Goal: Task Accomplishment & Management: Complete application form

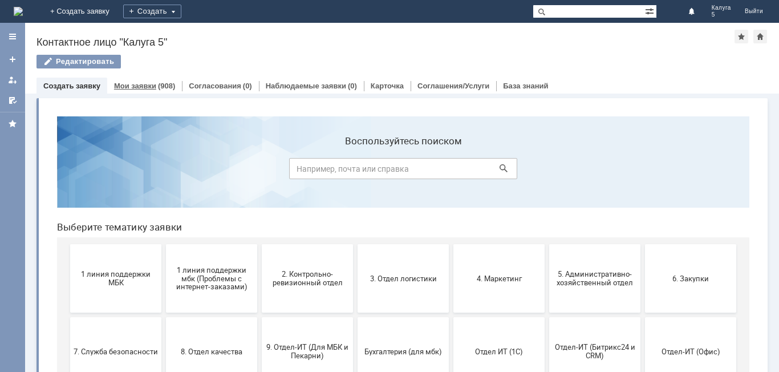
click at [123, 81] on div "Мои заявки (908)" at bounding box center [144, 86] width 75 height 17
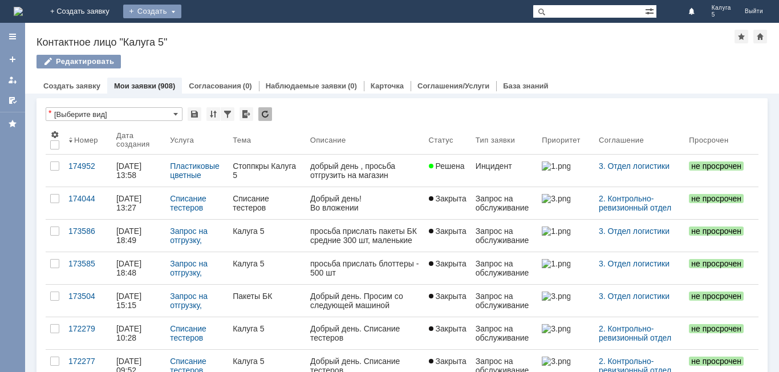
click at [181, 11] on div "Создать" at bounding box center [152, 12] width 58 height 14
click at [212, 34] on link "Заявка" at bounding box center [168, 34] width 87 height 14
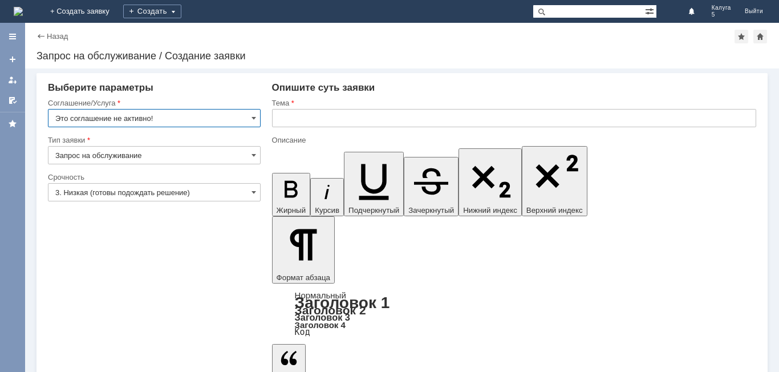
click at [213, 122] on input "Это соглашение не активно!" at bounding box center [154, 118] width 213 height 18
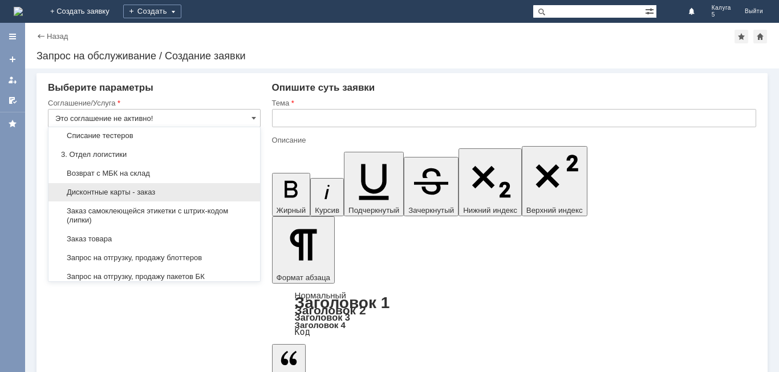
click at [107, 196] on div "Дисконтные карты - заказ" at bounding box center [153, 192] width 211 height 18
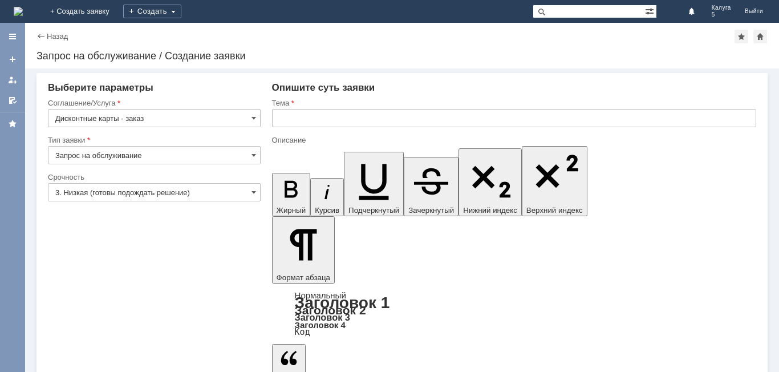
type input "Дисконтные карты - заказ"
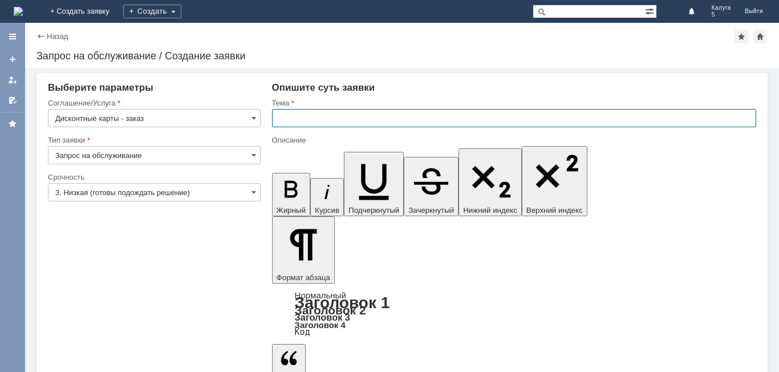
click at [317, 123] on input "text" at bounding box center [514, 118] width 484 height 18
type input "Калуга 5"
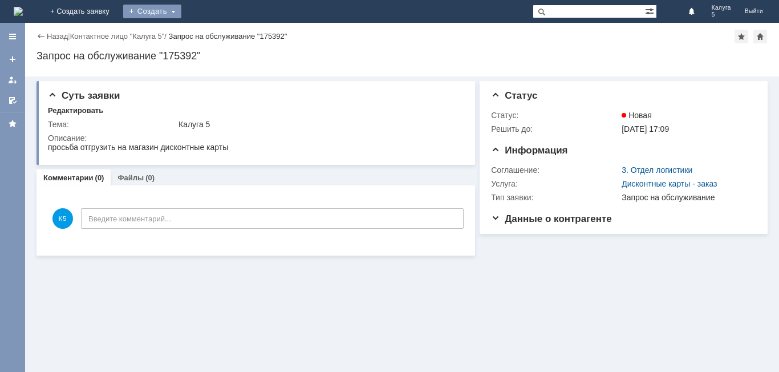
click at [181, 11] on div "Создать" at bounding box center [152, 12] width 58 height 14
click at [214, 25] on div "Заявка" at bounding box center [168, 34] width 91 height 18
drag, startPoint x: 244, startPoint y: 8, endPoint x: 232, endPoint y: 15, distance: 13.8
click at [181, 9] on div "Создать" at bounding box center [152, 12] width 58 height 14
click at [212, 38] on link "Заявка" at bounding box center [168, 34] width 87 height 14
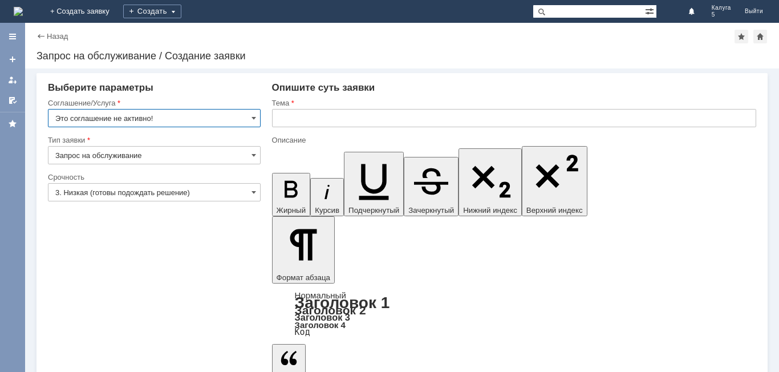
click at [153, 120] on input "Это соглашение не активно!" at bounding box center [154, 118] width 213 height 18
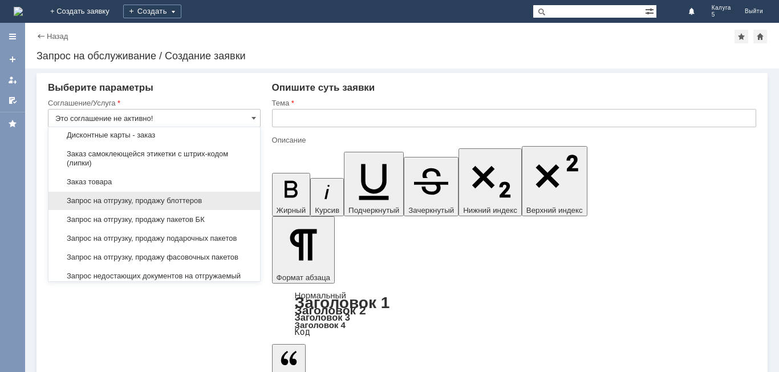
click at [175, 205] on span "Запрос на отгрузку, продажу блоттеров" at bounding box center [154, 200] width 198 height 9
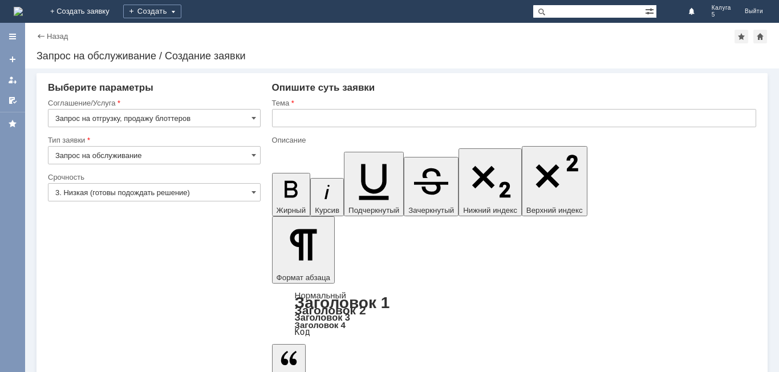
type input "Запрос на отгрузку, продажу блоттеров"
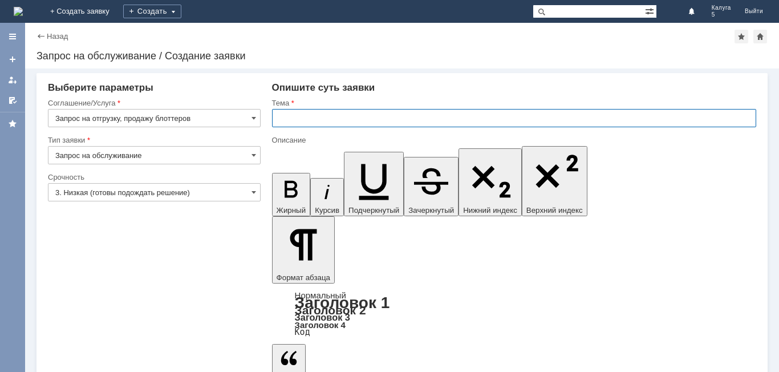
click at [309, 118] on input "text" at bounding box center [514, 118] width 484 height 18
type input "Калуга 5"
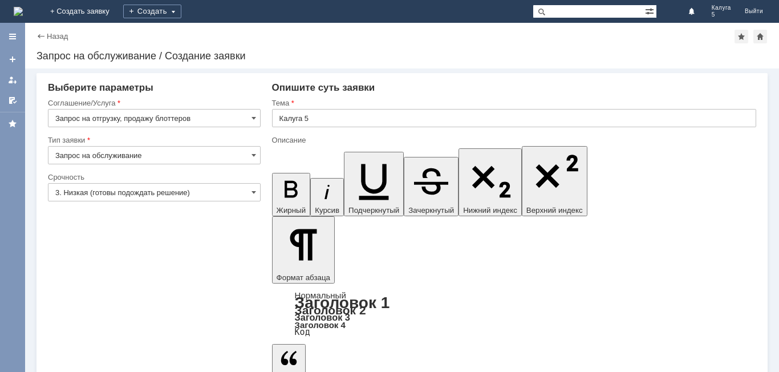
drag, startPoint x: 83, startPoint y: 297, endPoint x: 89, endPoint y: 294, distance: 6.4
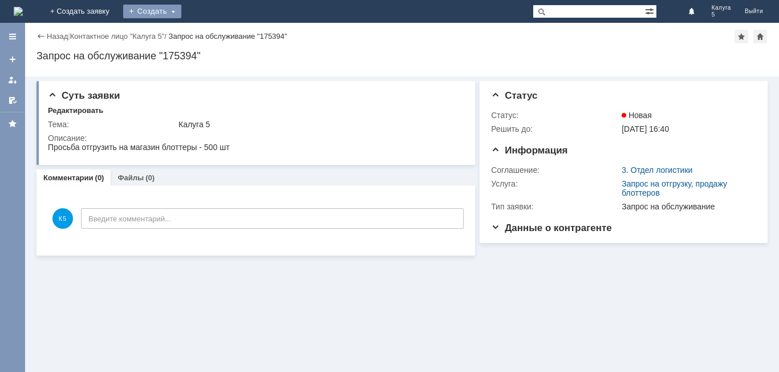
click at [181, 9] on div "Создать" at bounding box center [152, 12] width 58 height 14
click at [212, 34] on link "Заявка" at bounding box center [168, 34] width 87 height 14
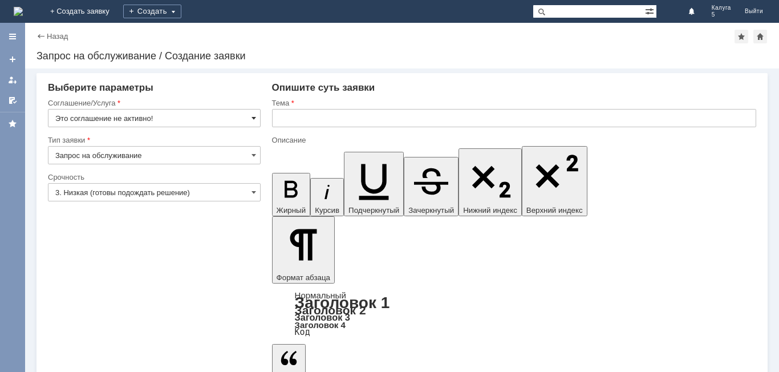
click at [253, 117] on span at bounding box center [253, 117] width 5 height 9
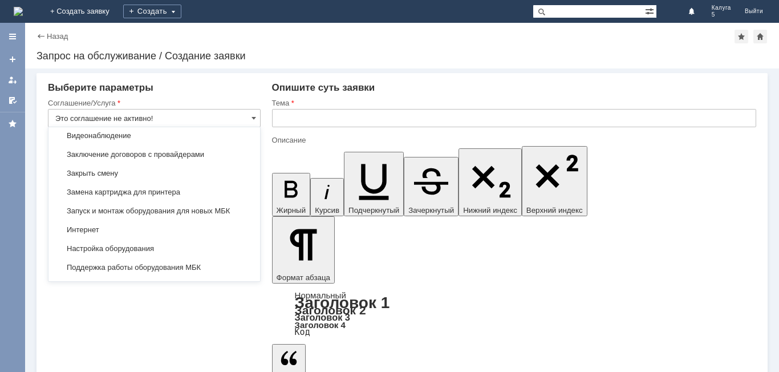
scroll to position [1090, 0]
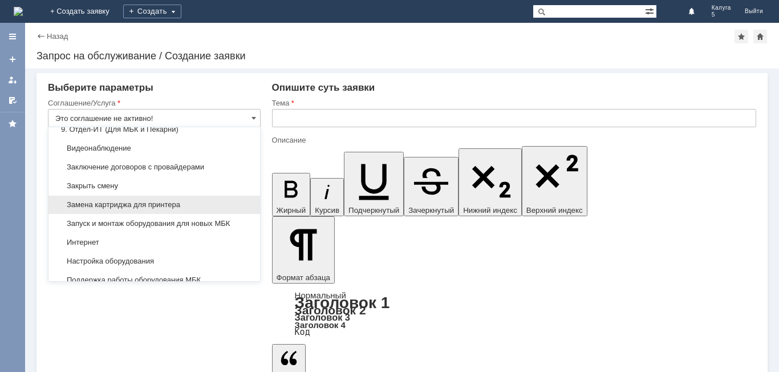
click at [153, 209] on span "Замена картриджа для принтера" at bounding box center [154, 204] width 198 height 9
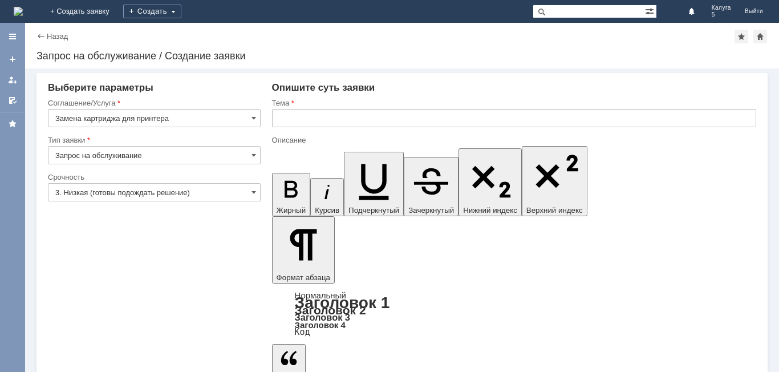
type input "Замена картриджа для принтера"
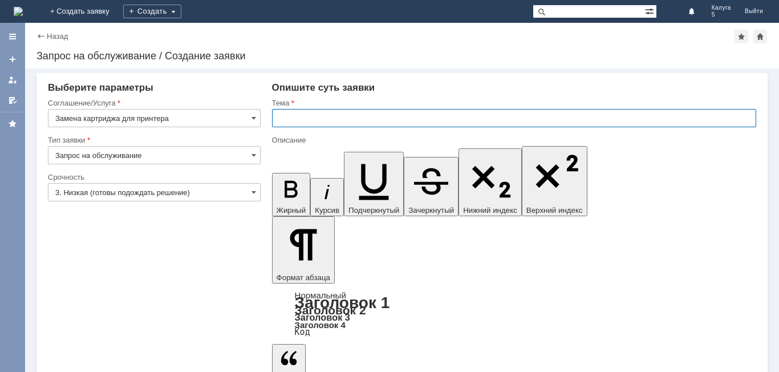
click at [299, 119] on input "text" at bounding box center [514, 118] width 484 height 18
type input "Калуга 5"
